Goal: Check status: Check status

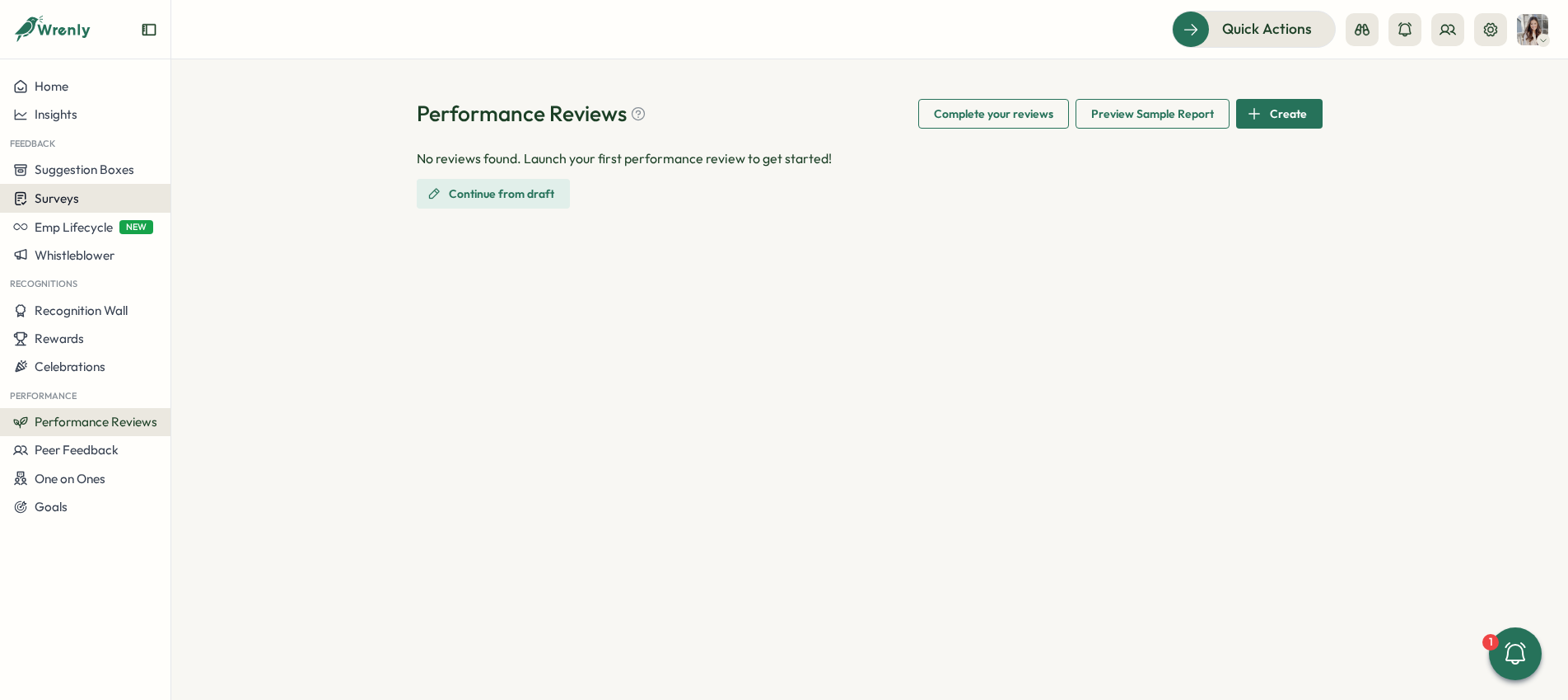
click at [73, 207] on button "Surveys" at bounding box center [85, 198] width 171 height 29
click at [206, 203] on div "Onboarding Surveys" at bounding box center [235, 198] width 122 height 18
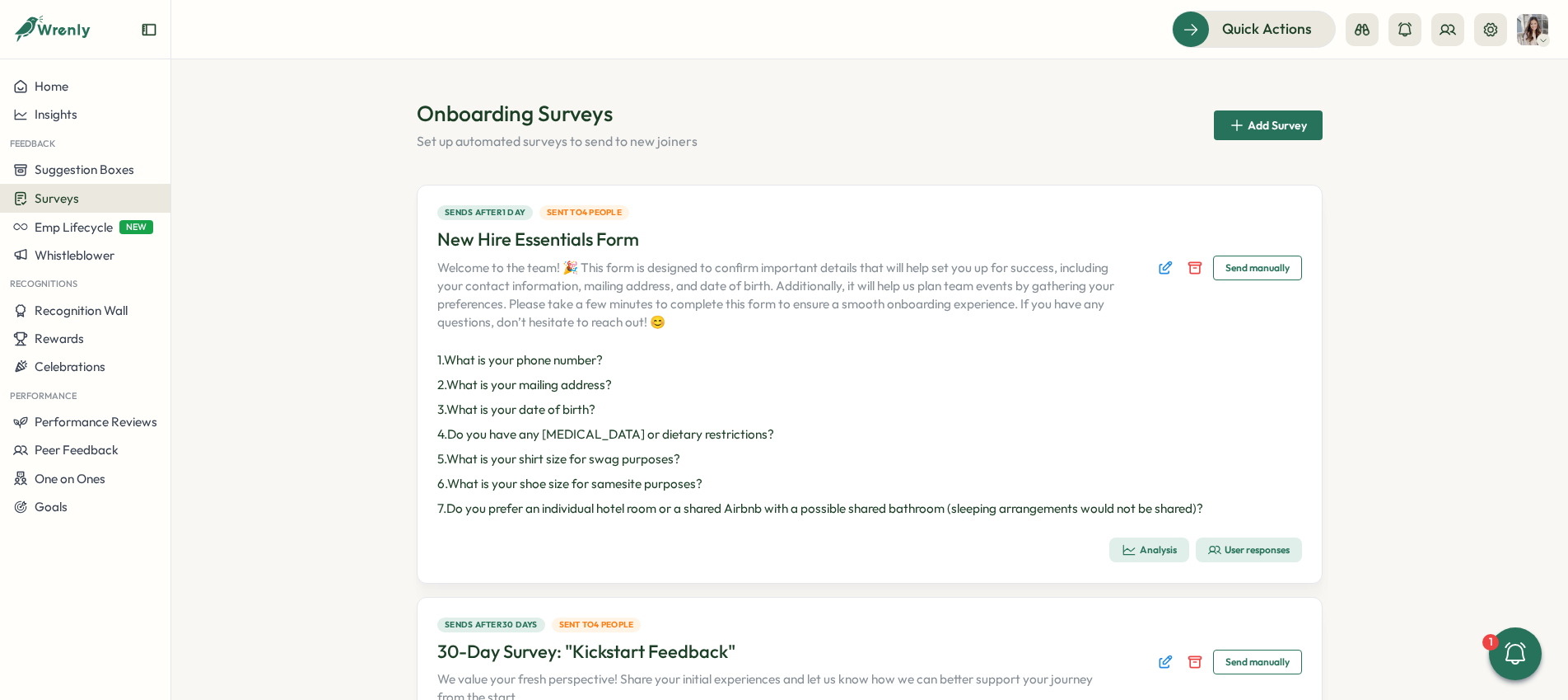
click at [1233, 552] on div "User responses" at bounding box center [1248, 549] width 81 height 13
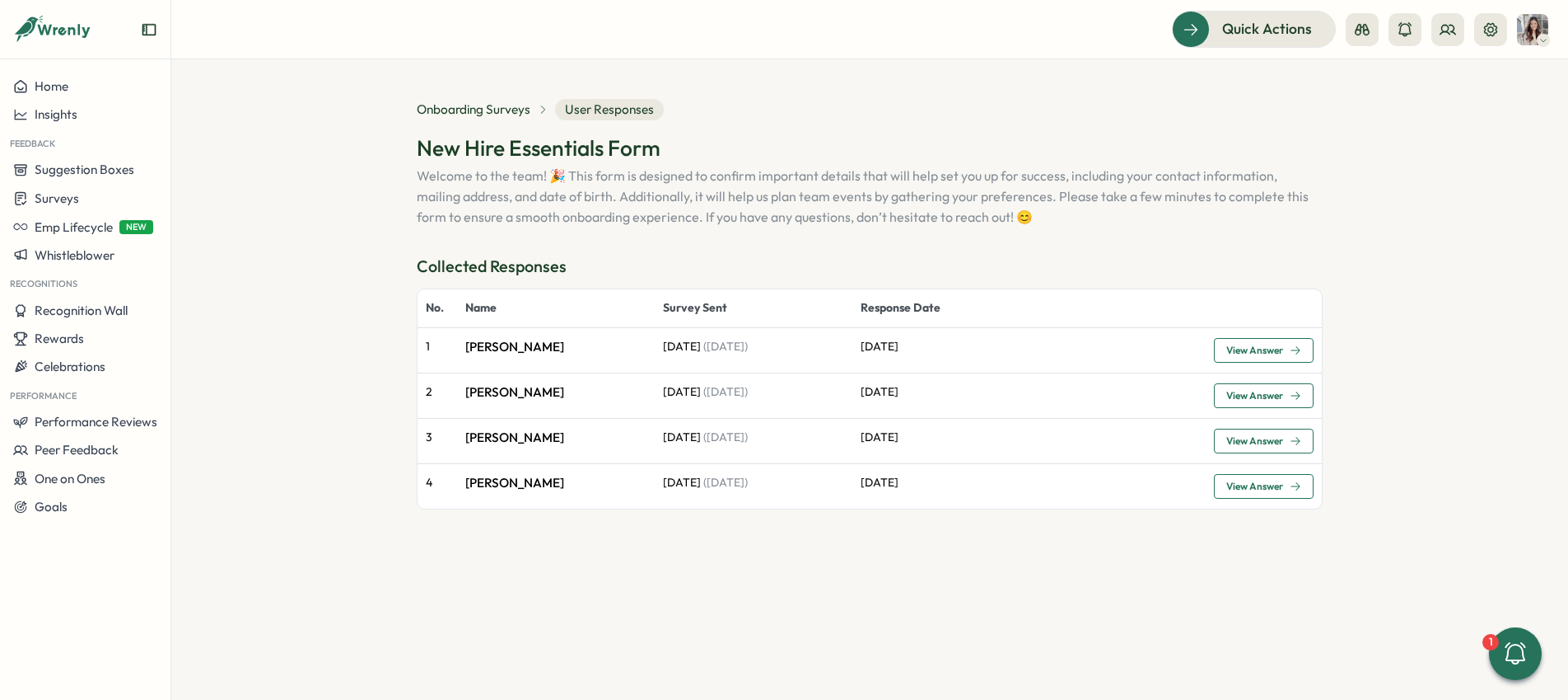
click at [1258, 349] on span "View Answer" at bounding box center [1255, 350] width 57 height 10
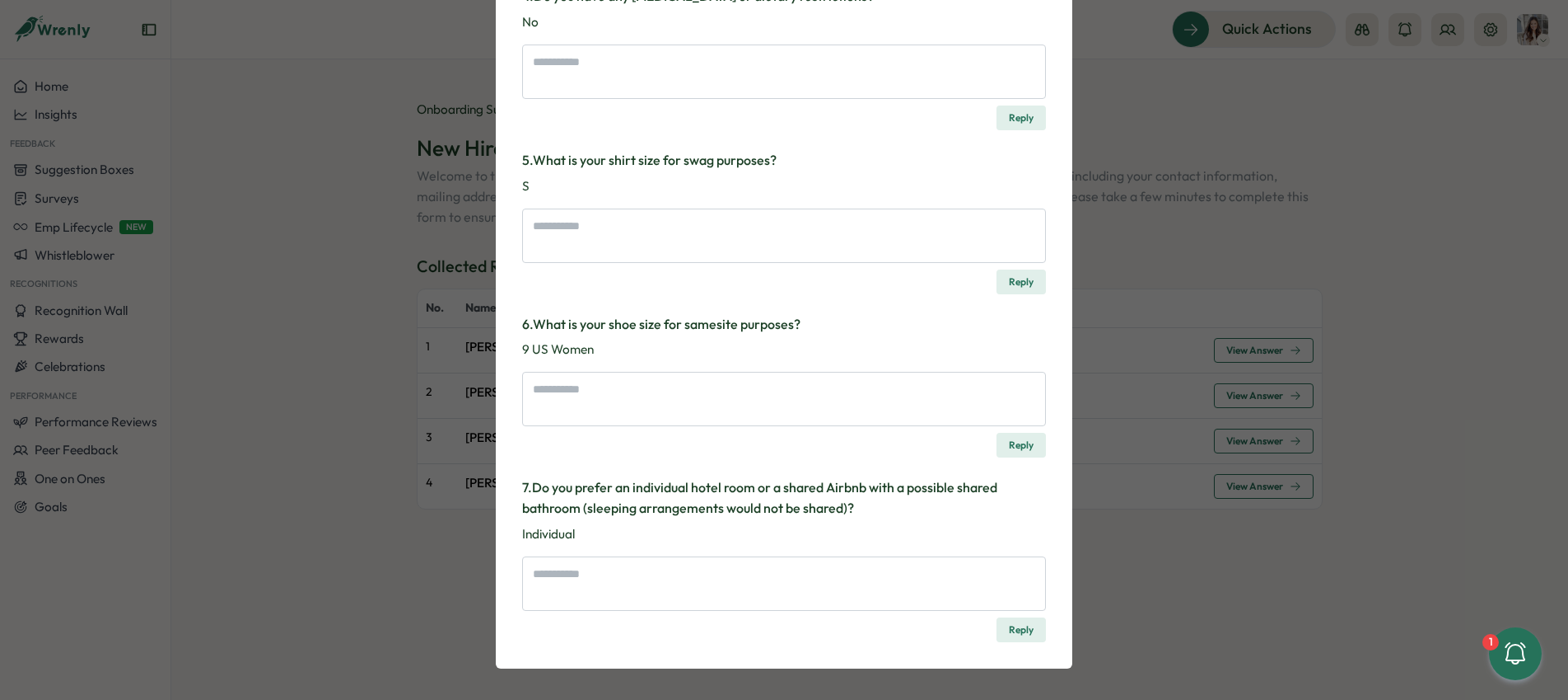
scroll to position [757, 0]
click at [405, 589] on div "Survey Response New Hire Essentials Form Welcome to the team! 🎉 This form is de…" at bounding box center [784, 350] width 1568 height 700
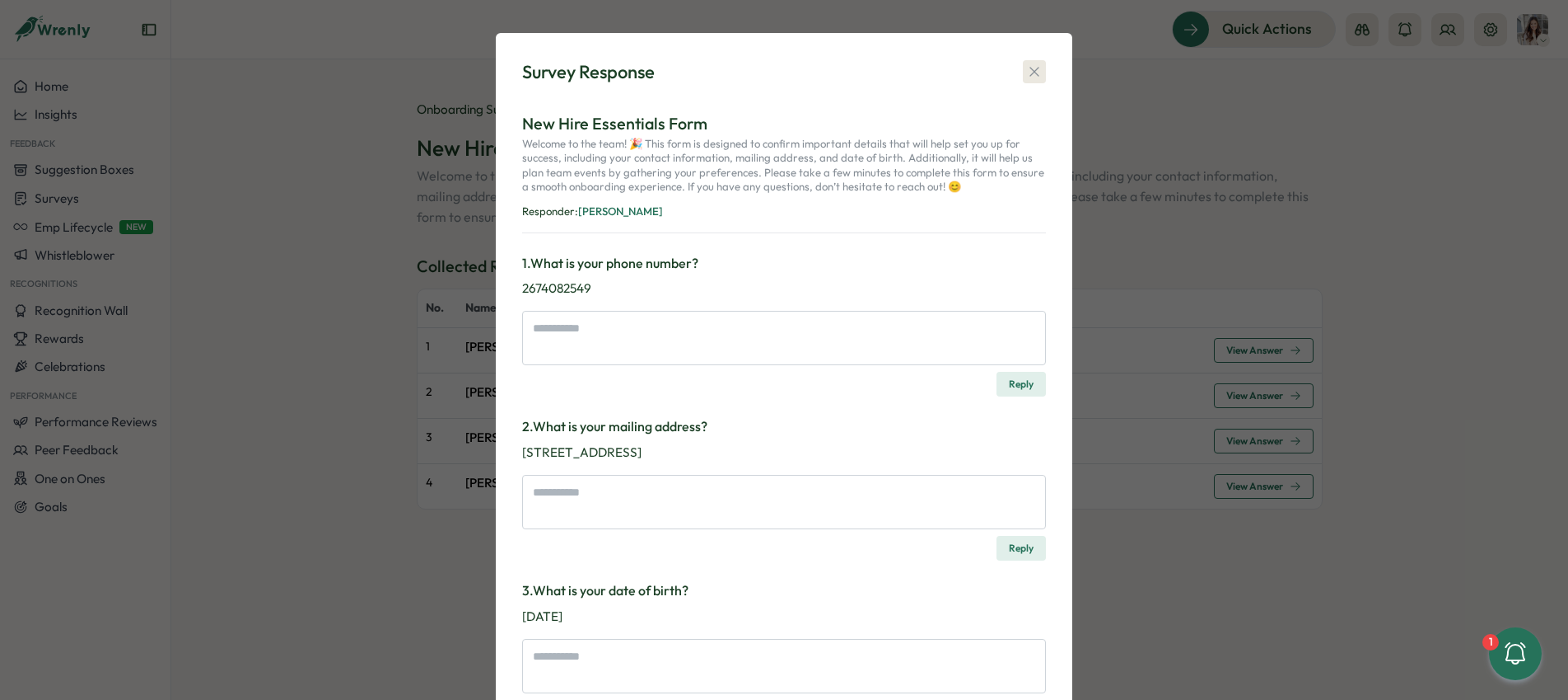
click at [1037, 70] on icon "button" at bounding box center [1035, 72] width 16 height 16
